Goal: Task Accomplishment & Management: Use online tool/utility

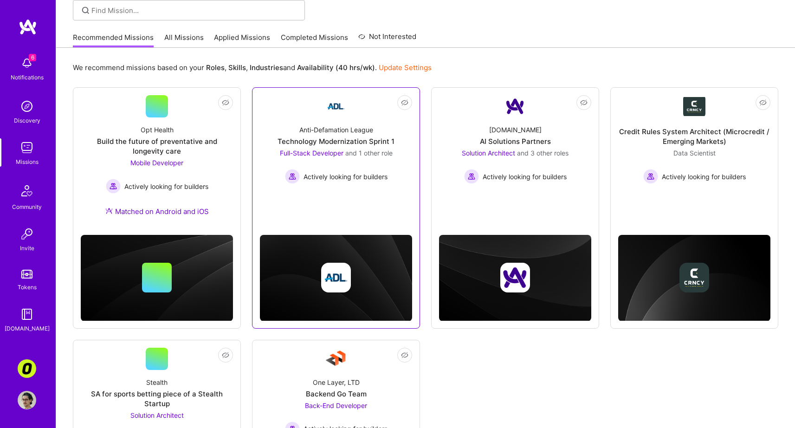
scroll to position [79, 0]
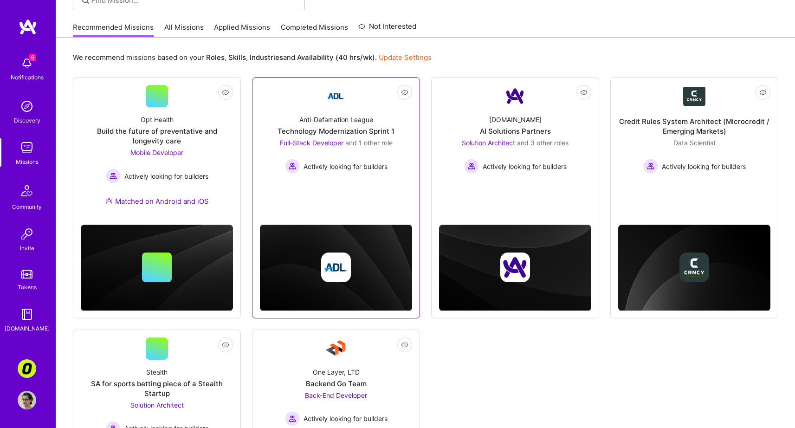
click at [331, 196] on div "Not Interested Anti-Defamation League Technology Modernization Sprint 1 Full-St…" at bounding box center [336, 197] width 168 height 241
click at [374, 133] on div "Technology Modernization Sprint 1" at bounding box center [335, 131] width 117 height 10
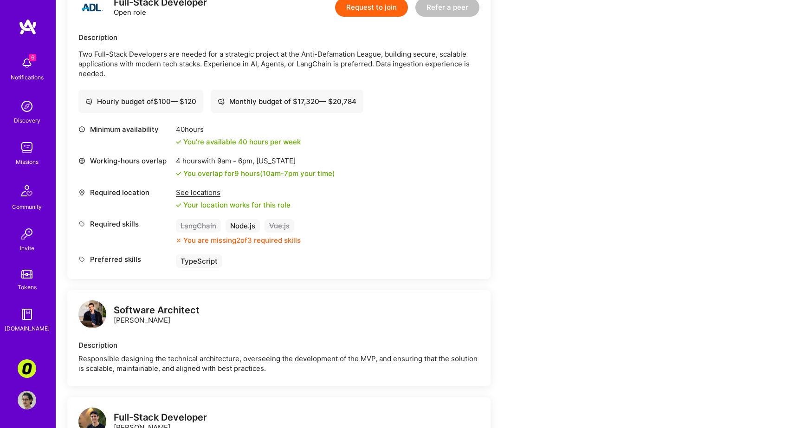
scroll to position [287, 0]
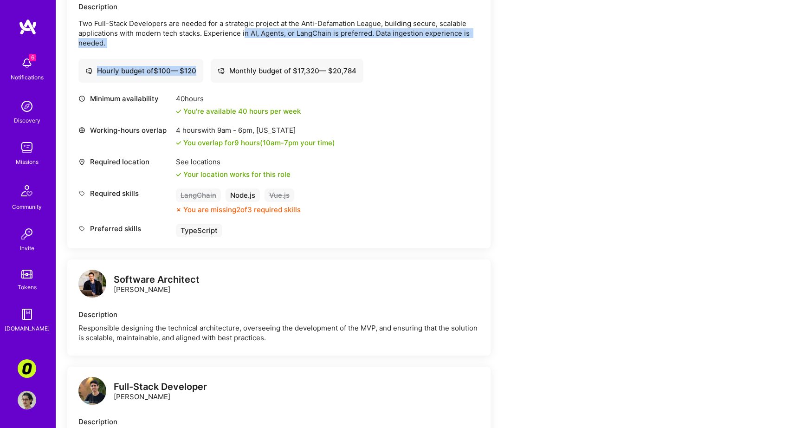
drag, startPoint x: 247, startPoint y: 36, endPoint x: 250, endPoint y: 59, distance: 23.4
click at [251, 53] on div "Full-Stack Developer Open role Request to join Refer a peer Description Two Ful…" at bounding box center [278, 100] width 423 height 297
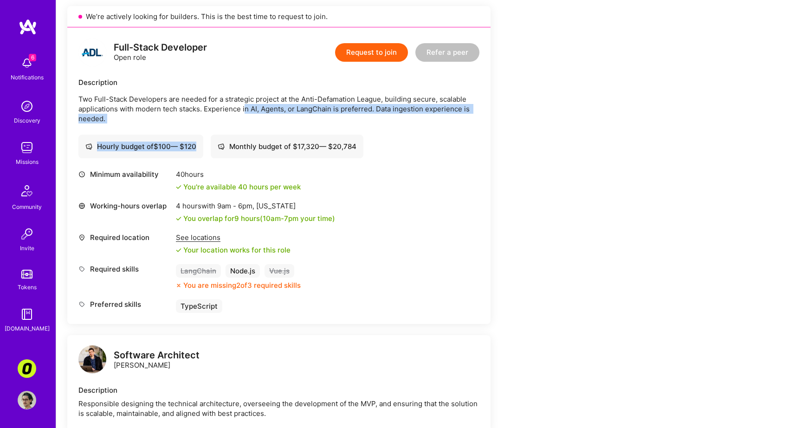
scroll to position [136, 0]
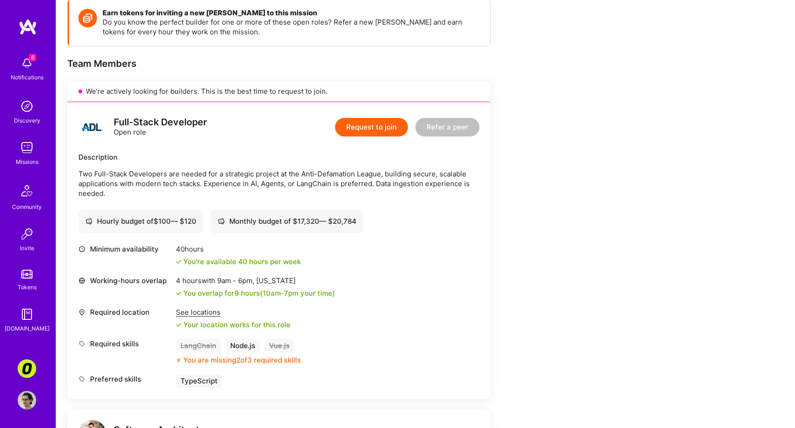
click at [224, 150] on div "Full-Stack Developer Open role Request to join Refer a peer Description Two Ful…" at bounding box center [278, 250] width 423 height 297
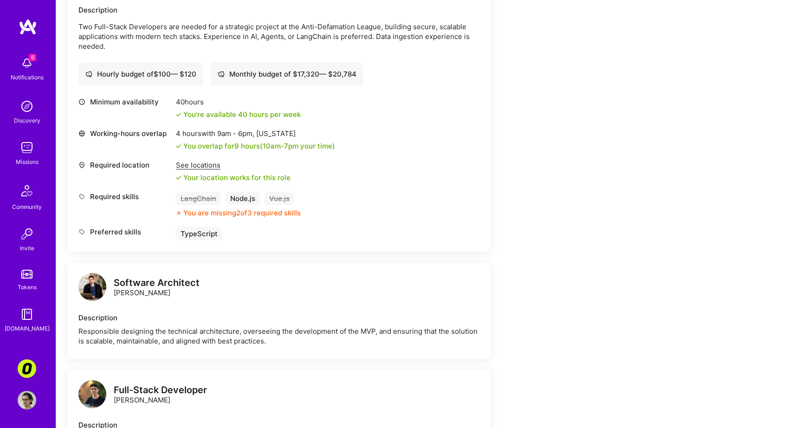
scroll to position [0, 0]
